Goal: Information Seeking & Learning: Check status

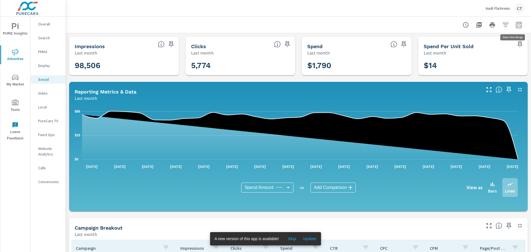
click at [514, 24] on button "button" at bounding box center [519, 24] width 11 height 11
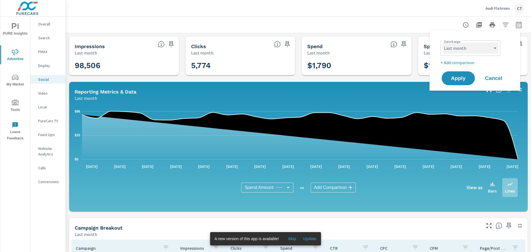
click at [468, 52] on select "Custom [DATE] Last week Last 7 days Last 14 days Last 30 days Last 45 days Last…" at bounding box center [470, 48] width 55 height 11
click at [443, 43] on select "Custom [DATE] Last week Last 7 days Last 14 days Last 30 days Last 45 days Last…" at bounding box center [470, 48] width 55 height 11
select select "custom"
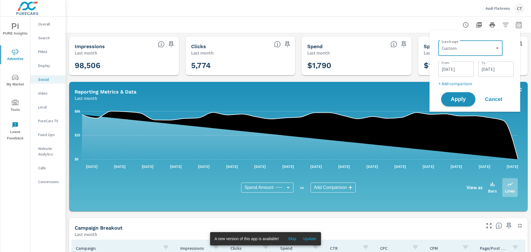
click at [462, 102] on span "Apply" at bounding box center [458, 99] width 23 height 5
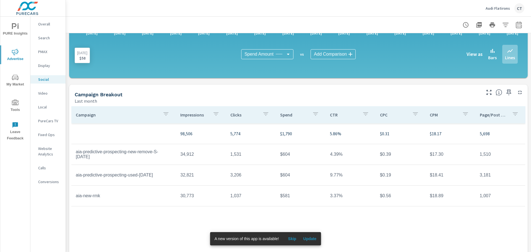
scroll to position [144, 0]
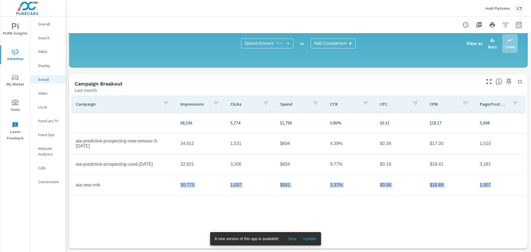
drag, startPoint x: 179, startPoint y: 188, endPoint x: 498, endPoint y: 189, distance: 319.3
click at [487, 190] on tr "aia-new-rmk 30,773 1,037 $581 3.37% $0.56 $18.89 1,007" at bounding box center [298, 185] width 454 height 21
click at [506, 188] on td "1,007" at bounding box center [501, 185] width 50 height 14
drag, startPoint x: 106, startPoint y: 148, endPoint x: 115, endPoint y: 147, distance: 8.9
click at [115, 147] on td "aia-predictive-prospecting-new-remove-S-[DATE]" at bounding box center [123, 143] width 105 height 19
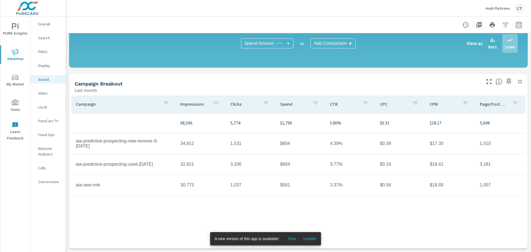
click at [115, 151] on td "aia-predictive-prospecting-new-remove-S-[DATE]" at bounding box center [123, 143] width 105 height 19
click at [250, 149] on td "1,531" at bounding box center [251, 144] width 50 height 14
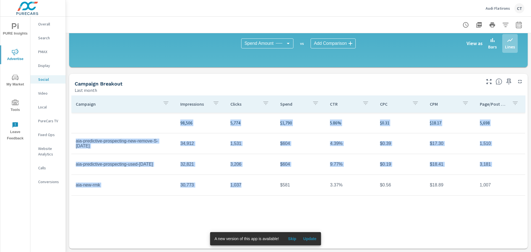
drag, startPoint x: 241, startPoint y: 185, endPoint x: 79, endPoint y: 122, distance: 174.5
click at [79, 122] on tbody "98,506 5,774 $1,790 5.86% $0.31 $18.17 5,698 aia-predictive-prospecting-new-rem…" at bounding box center [298, 154] width 454 height 83
click at [115, 138] on td "aia-predictive-prospecting-new-remove-S-[DATE]" at bounding box center [123, 143] width 105 height 19
drag, startPoint x: 119, startPoint y: 185, endPoint x: 104, endPoint y: 142, distance: 45.0
click at [104, 142] on tbody "98,506 5,774 $1,790 5.86% $0.31 $18.17 5,698 aia-predictive-prospecting-new-rem…" at bounding box center [298, 154] width 454 height 83
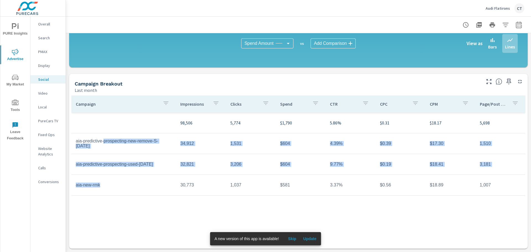
click at [156, 179] on td "aia-new-rmk" at bounding box center [123, 185] width 105 height 14
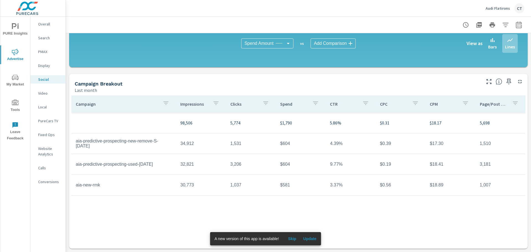
click at [43, 133] on p "Fixed Ops" at bounding box center [49, 135] width 23 height 6
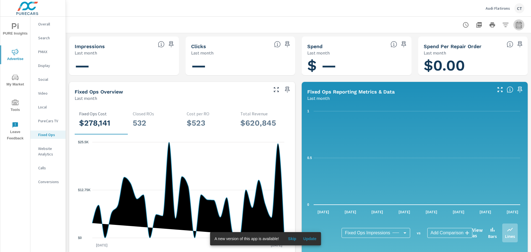
click at [516, 27] on icon "button" at bounding box center [519, 25] width 7 height 7
select select "Last month"
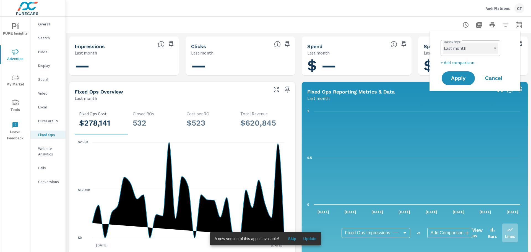
click at [468, 52] on select "Custom [DATE] Last week Last 7 days Last 14 days Last 30 days Last 45 days Last…" at bounding box center [470, 48] width 55 height 11
click at [377, 21] on div at bounding box center [299, 25] width 452 height 16
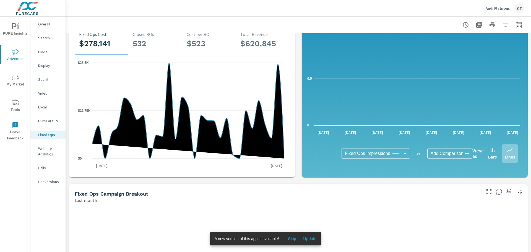
scroll to position [28, 0]
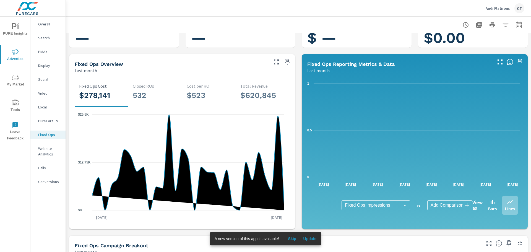
click at [47, 77] on p "Social" at bounding box center [49, 80] width 23 height 6
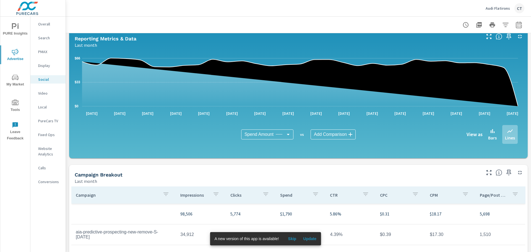
scroll to position [144, 0]
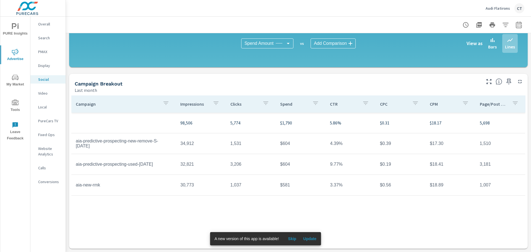
click at [136, 128] on tr "98,506 5,774 $1,790 5.86% $0.31 $18.17 5,698" at bounding box center [298, 123] width 454 height 21
click at [221, 147] on td "34,912" at bounding box center [201, 144] width 50 height 14
drag, startPoint x: 278, startPoint y: 144, endPoint x: 294, endPoint y: 156, distance: 20.8
click at [296, 142] on td "$604" at bounding box center [301, 144] width 50 height 14
click at [296, 167] on td "$604" at bounding box center [301, 164] width 50 height 14
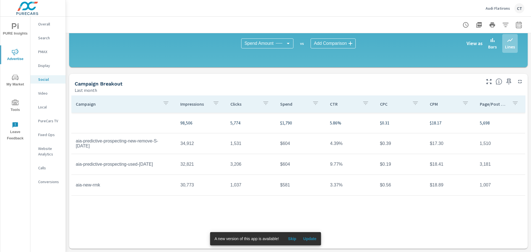
click at [180, 77] on div "Campaign Breakout Last month" at bounding box center [275, 84] width 413 height 20
click at [50, 37] on p "Search" at bounding box center [49, 38] width 23 height 6
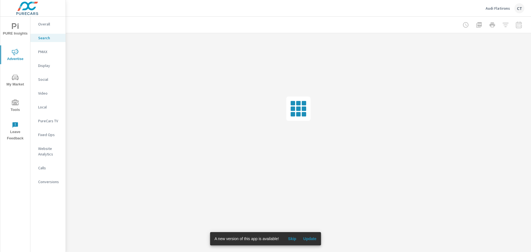
click at [294, 238] on span "Skip" at bounding box center [292, 238] width 13 height 5
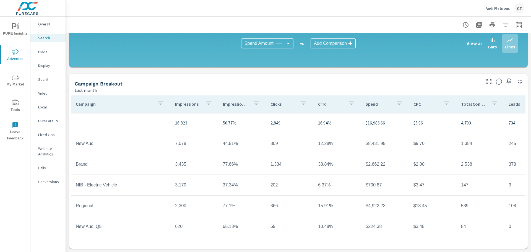
scroll to position [24, 0]
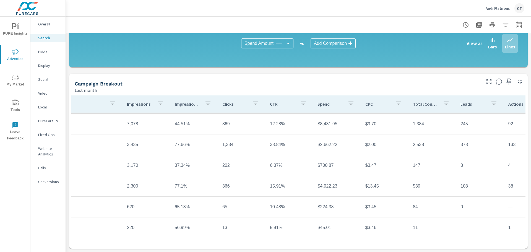
scroll to position [24, 0]
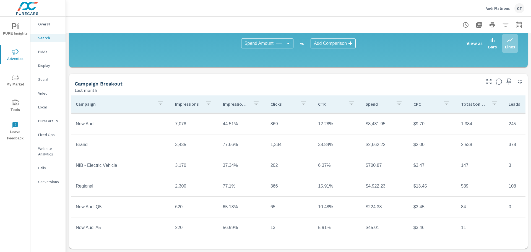
click at [397, 224] on td "$45.01" at bounding box center [385, 228] width 48 height 14
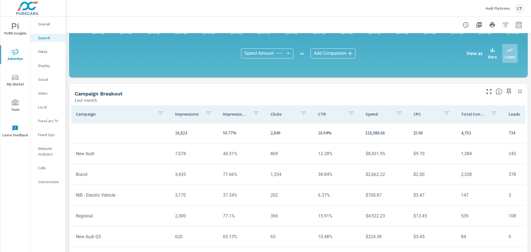
scroll to position [371, 0]
